Goal: Go to known website: Access a specific website the user already knows

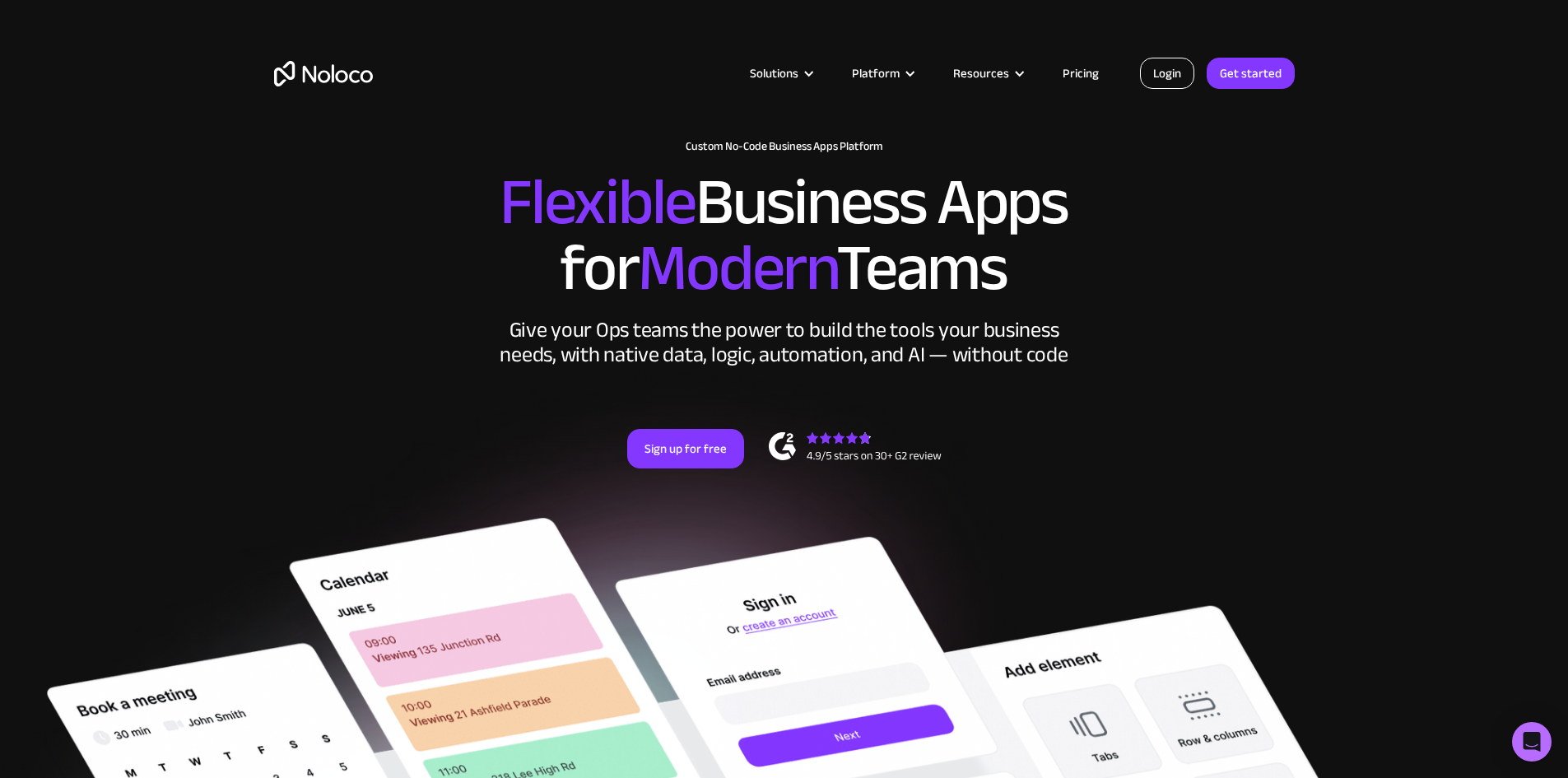
click at [1166, 64] on link "Login" at bounding box center [1167, 73] width 54 height 32
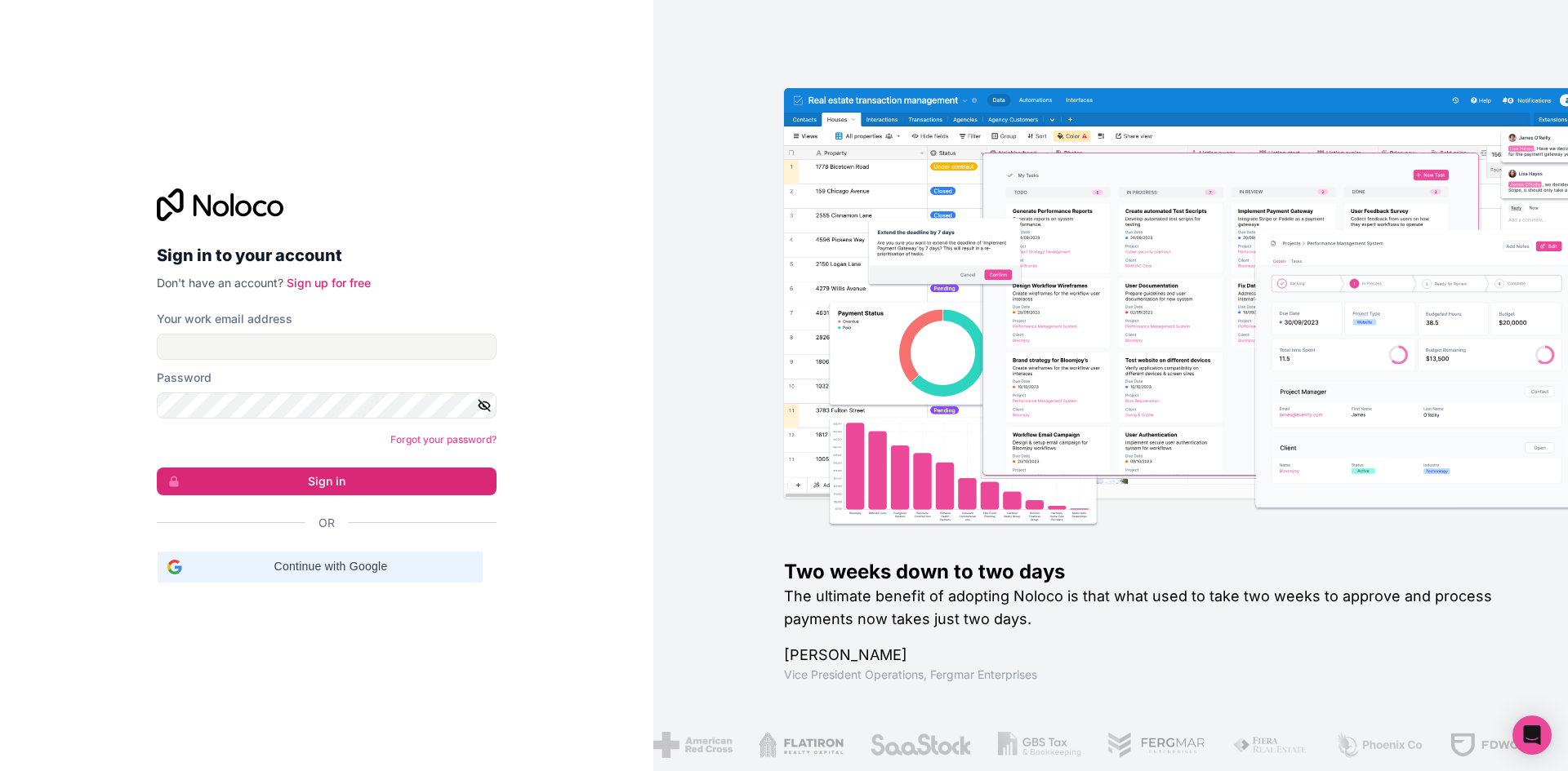
click at [431, 576] on div "Continue with Google Continue with Google. Opens in new tab" at bounding box center [319, 568] width 306 height 31
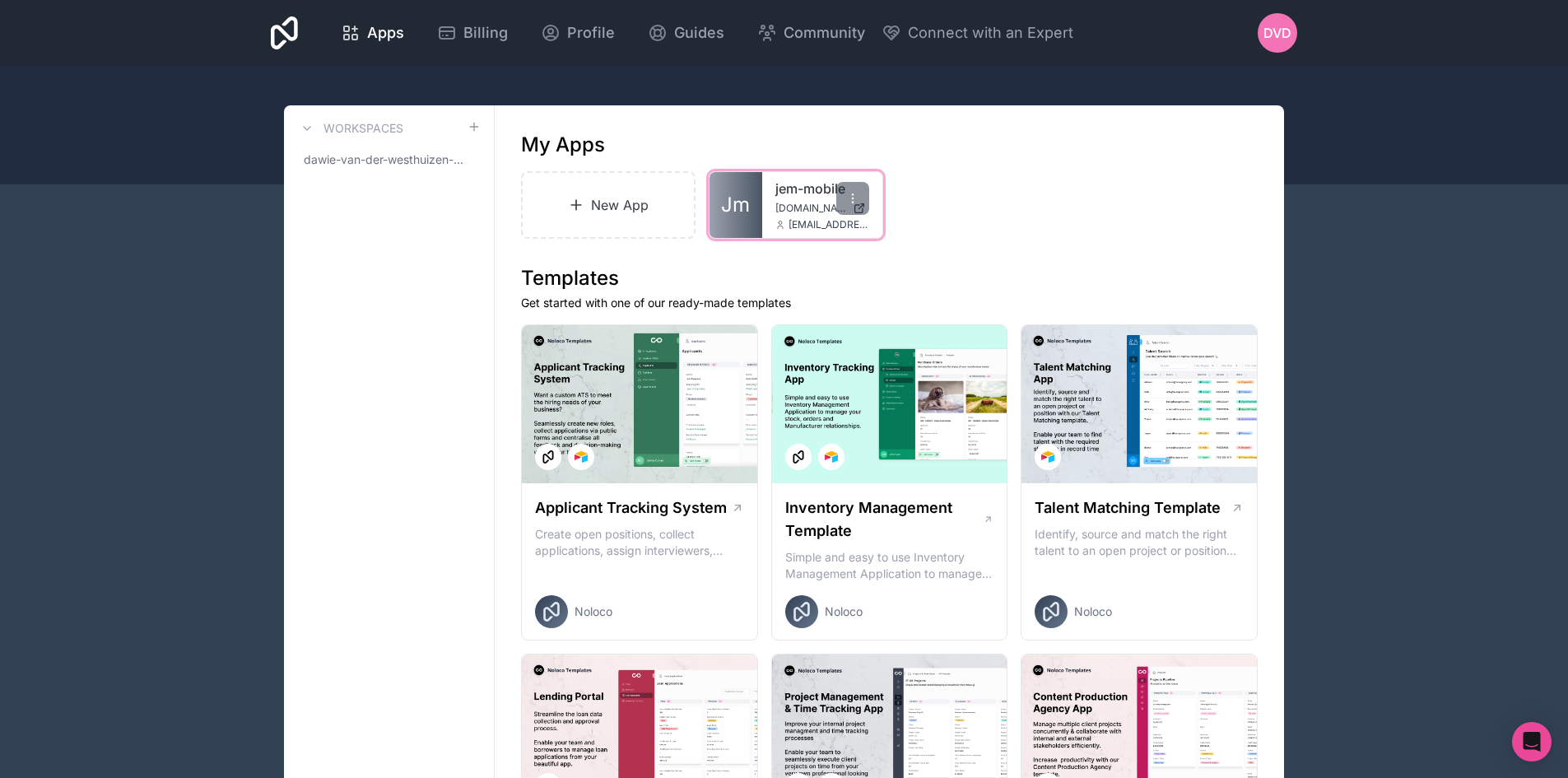
click at [791, 190] on link "jem-mobile" at bounding box center [822, 188] width 94 height 20
